Goal: Find specific page/section: Find specific page/section

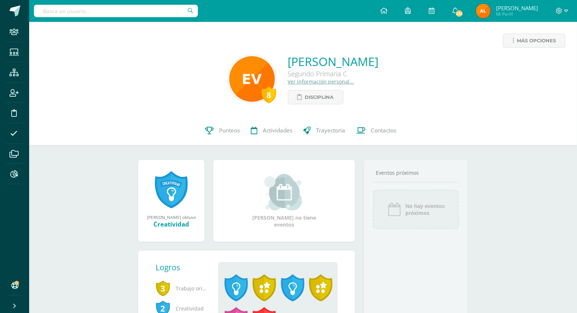
click at [89, 9] on input "text" at bounding box center [116, 11] width 164 height 12
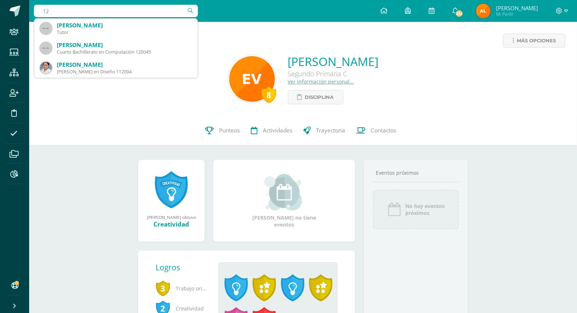
type input "1"
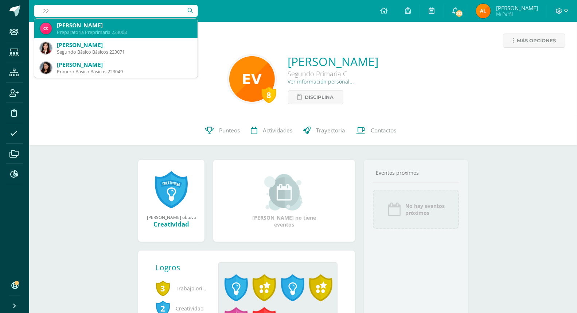
type input "2"
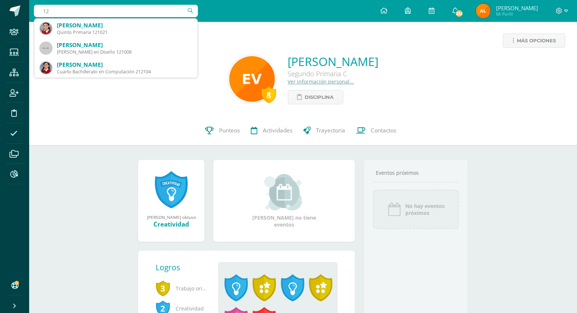
type input "1"
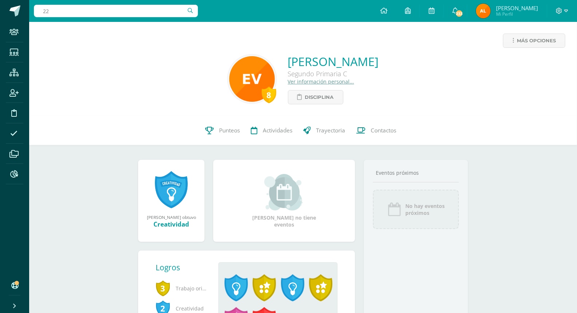
type input "2"
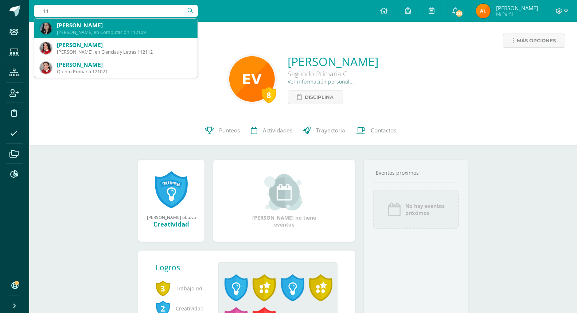
type input "1"
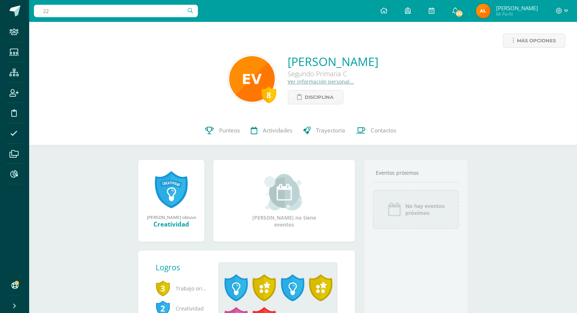
type input "2"
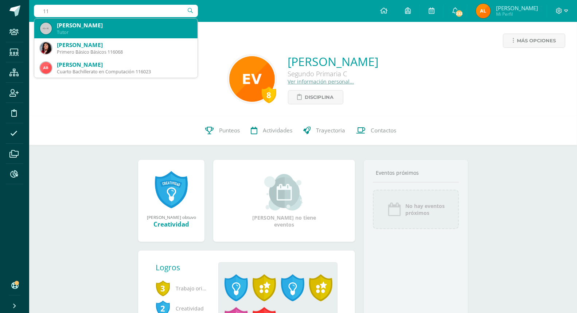
type input "1"
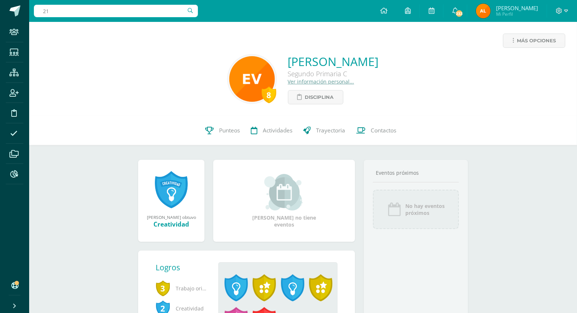
type input "2"
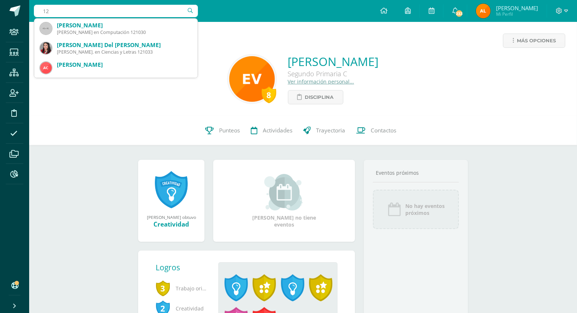
type input "1"
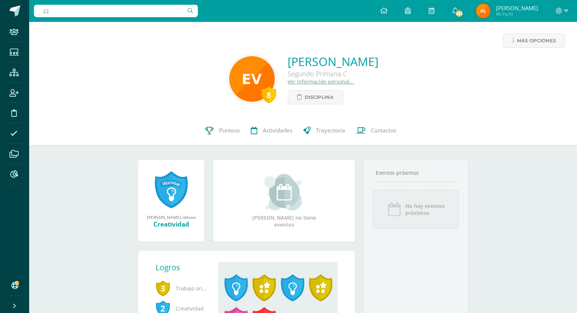
type input "2"
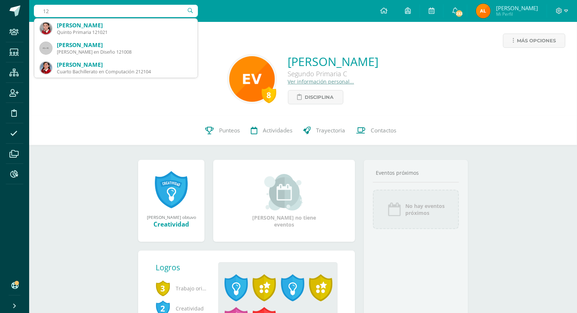
type input "1"
type input "222087"
